Goal: Ask a question

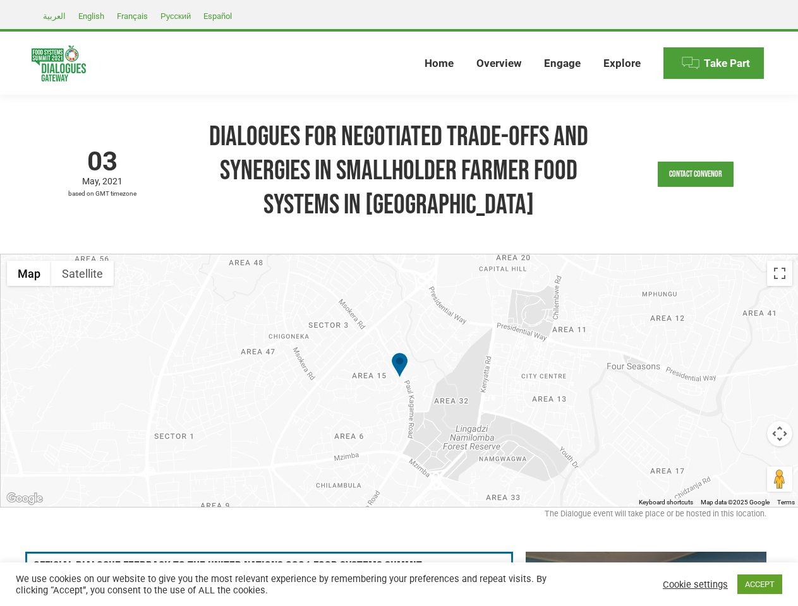
click at [398, 303] on div at bounding box center [400, 380] width 798 height 253
click at [695, 174] on link "Contact Convenor" at bounding box center [695, 174] width 76 height 25
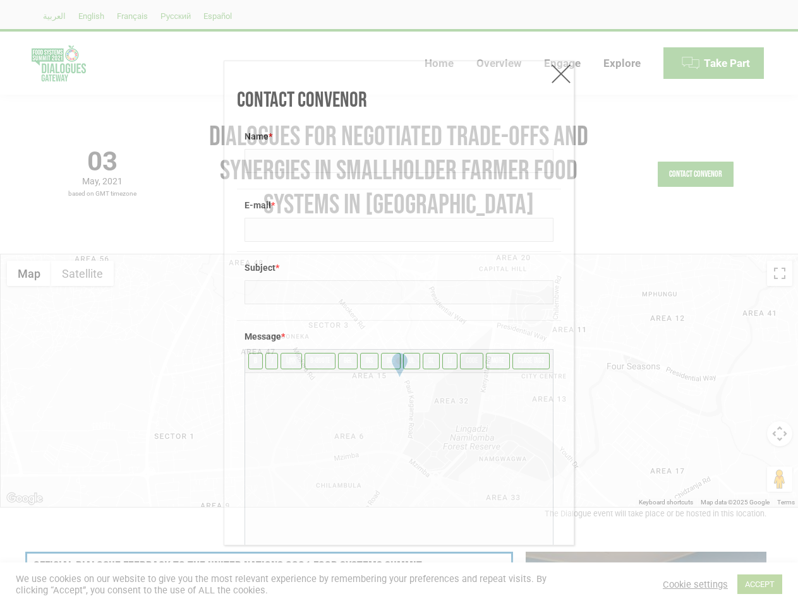
click at [399, 381] on textarea at bounding box center [399, 467] width 308 height 189
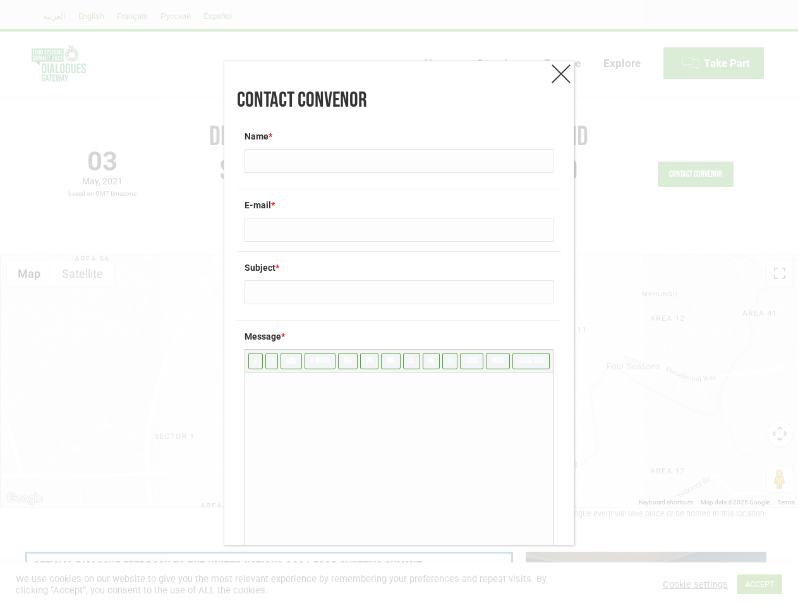
click at [399, 381] on textarea at bounding box center [399, 467] width 308 height 189
click at [403, 366] on input "ul" at bounding box center [411, 361] width 17 height 16
type textarea "<ul>"
type input "/ul"
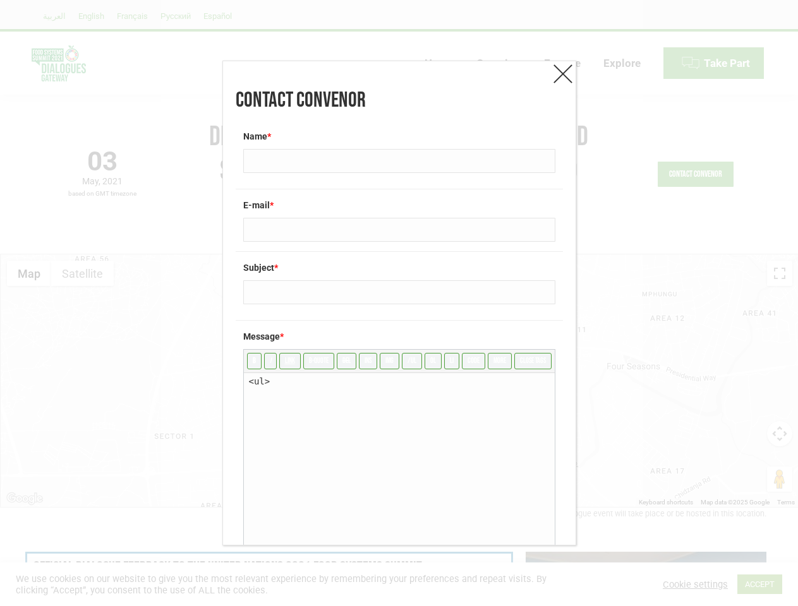
click at [29, 273] on div "Contact Convenor Name * E-mail * Subject * Message * b i link b-quote del ins i…" at bounding box center [399, 303] width 798 height 606
click at [82, 273] on div "Contact Convenor Name * E-mail * Subject * Message * b i link b-quote del ins i…" at bounding box center [399, 303] width 798 height 606
